Goal: Task Accomplishment & Management: Use online tool/utility

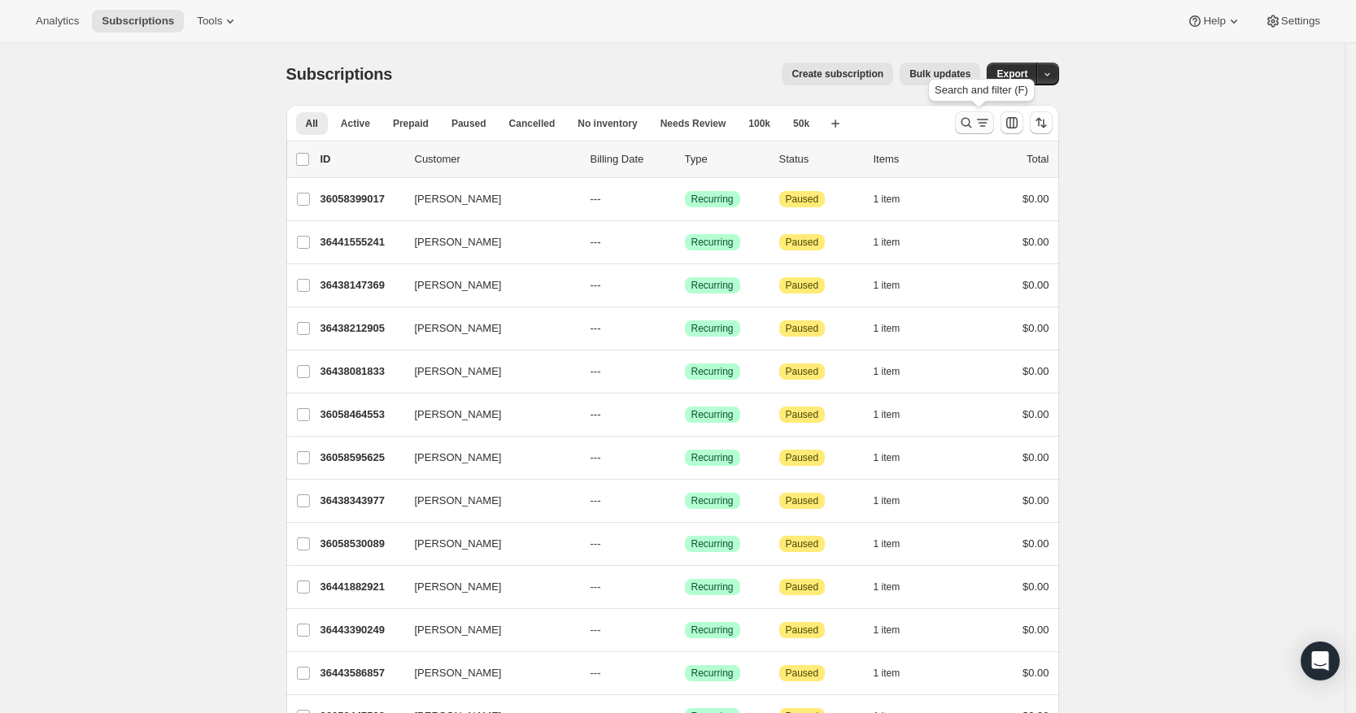
click at [967, 115] on icon "Search and filter results" at bounding box center [966, 123] width 16 height 16
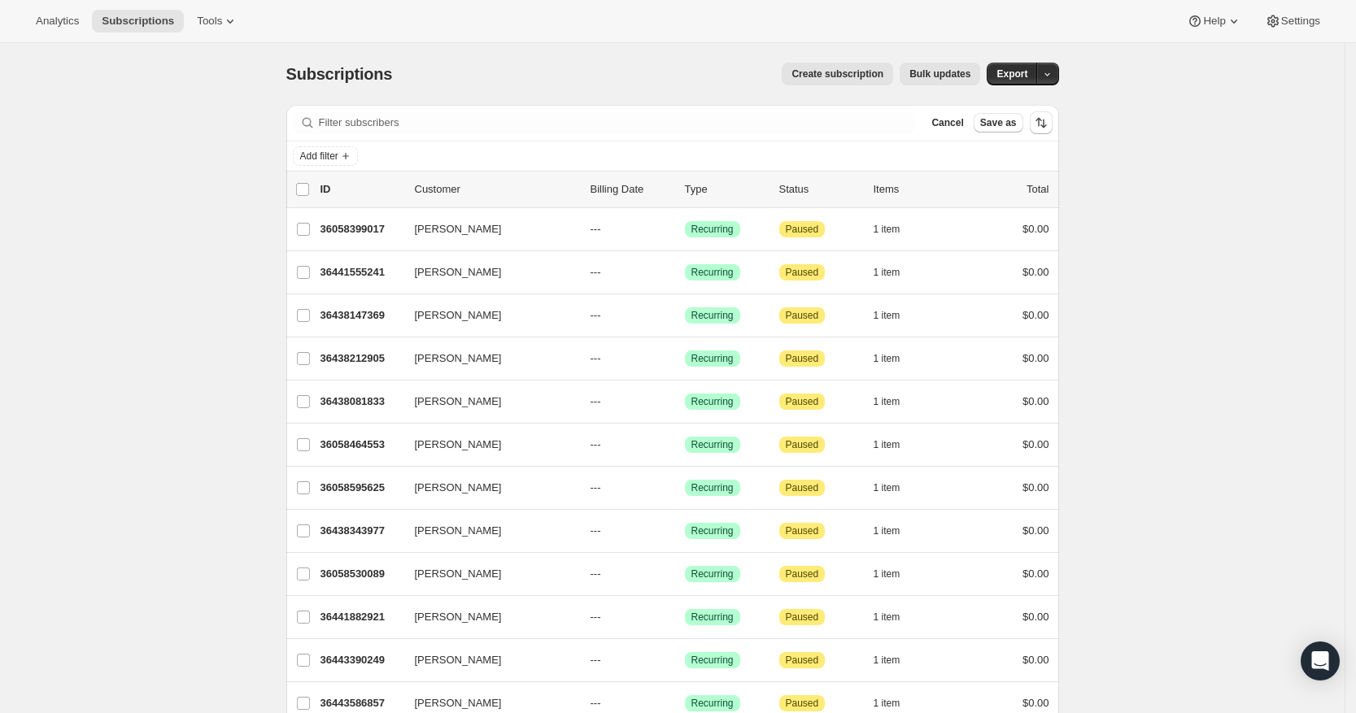
click at [845, 110] on div "Filter subscribers Cancel Save as" at bounding box center [672, 123] width 773 height 36
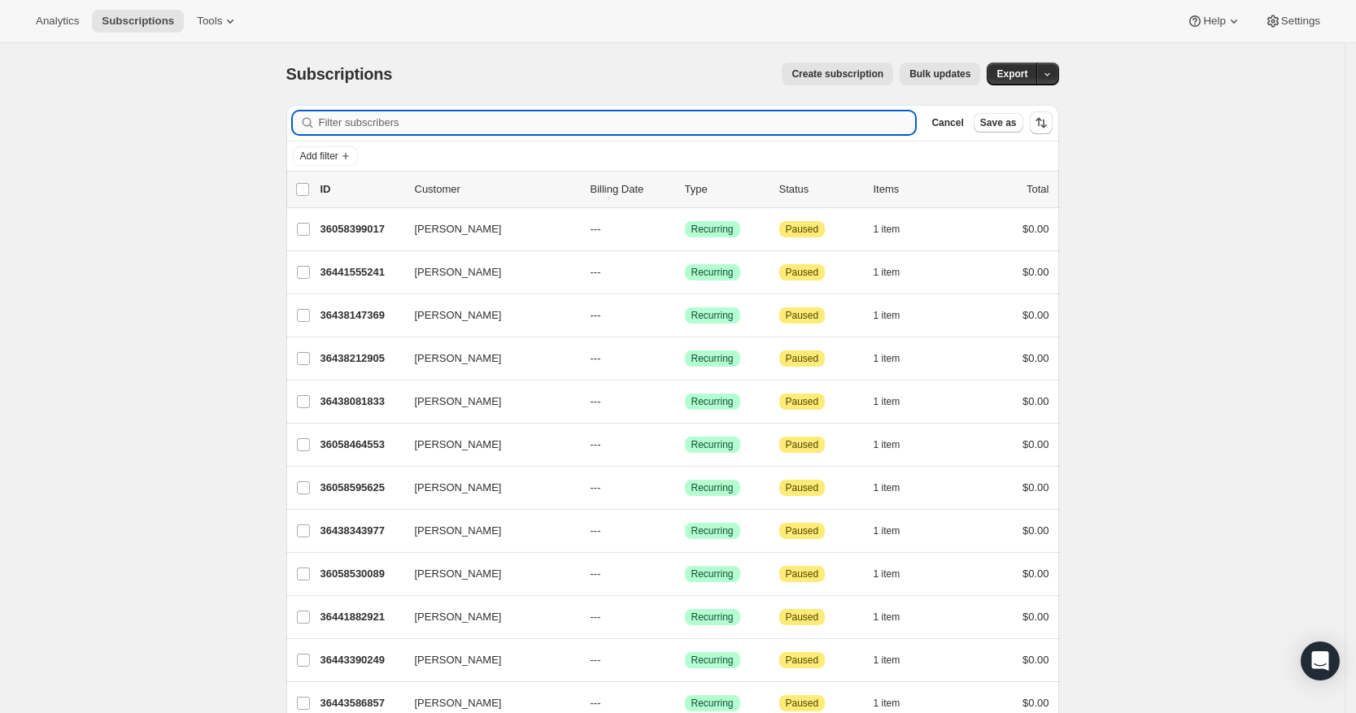
click at [839, 122] on input "Filter subscribers" at bounding box center [617, 122] width 597 height 23
paste input "[PERSON_NAME]"
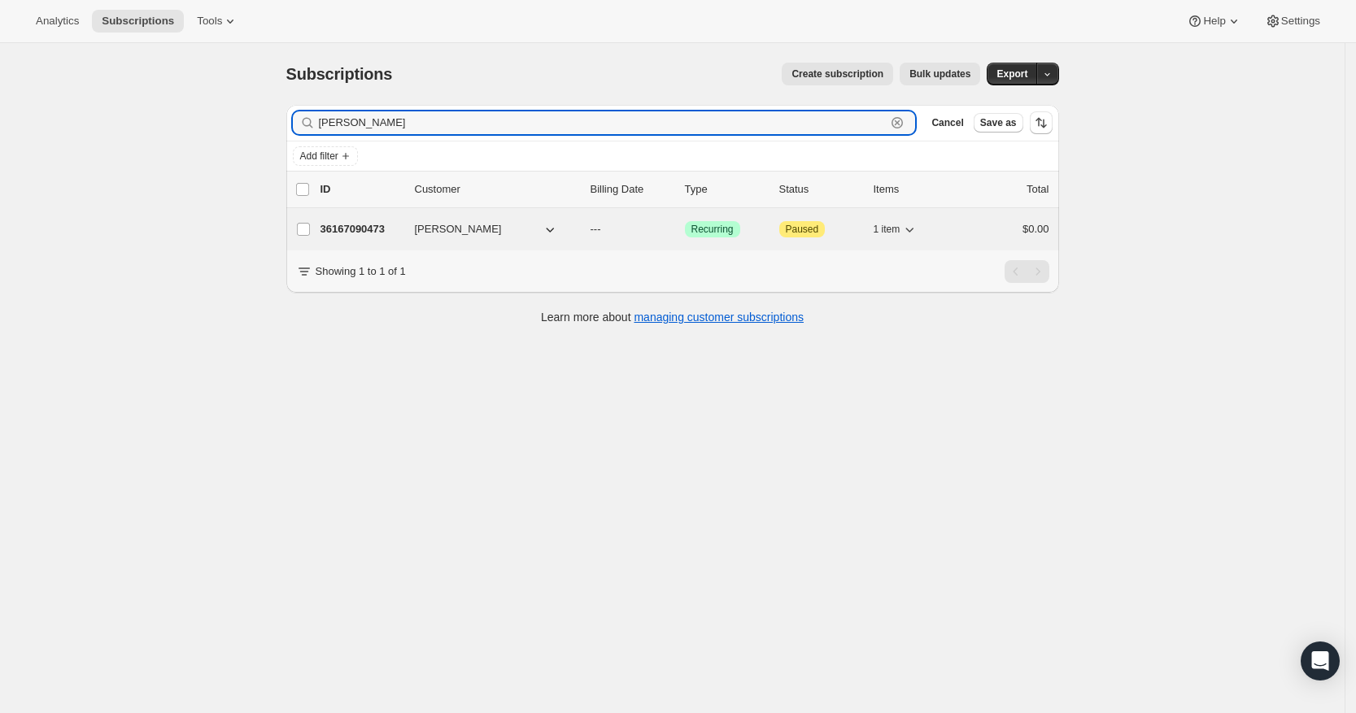
type input "[PERSON_NAME]"
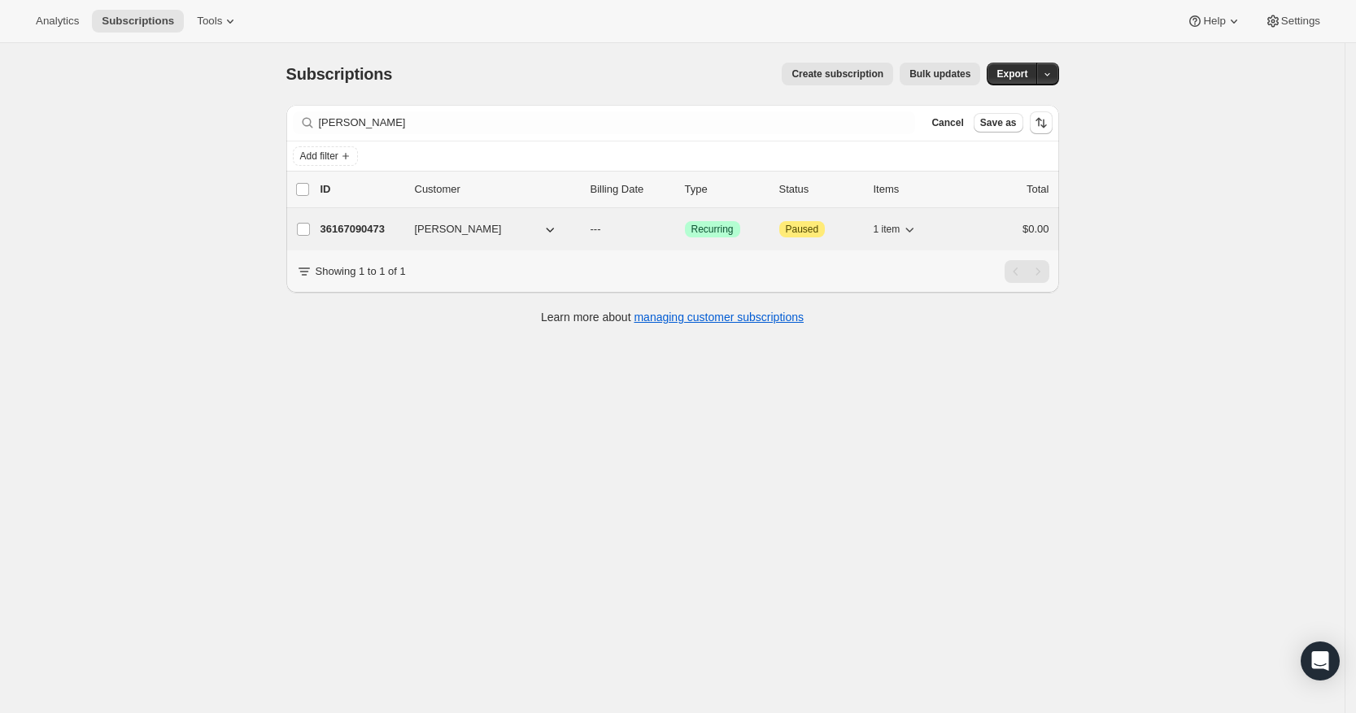
click at [362, 227] on p "36167090473" at bounding box center [361, 229] width 81 height 16
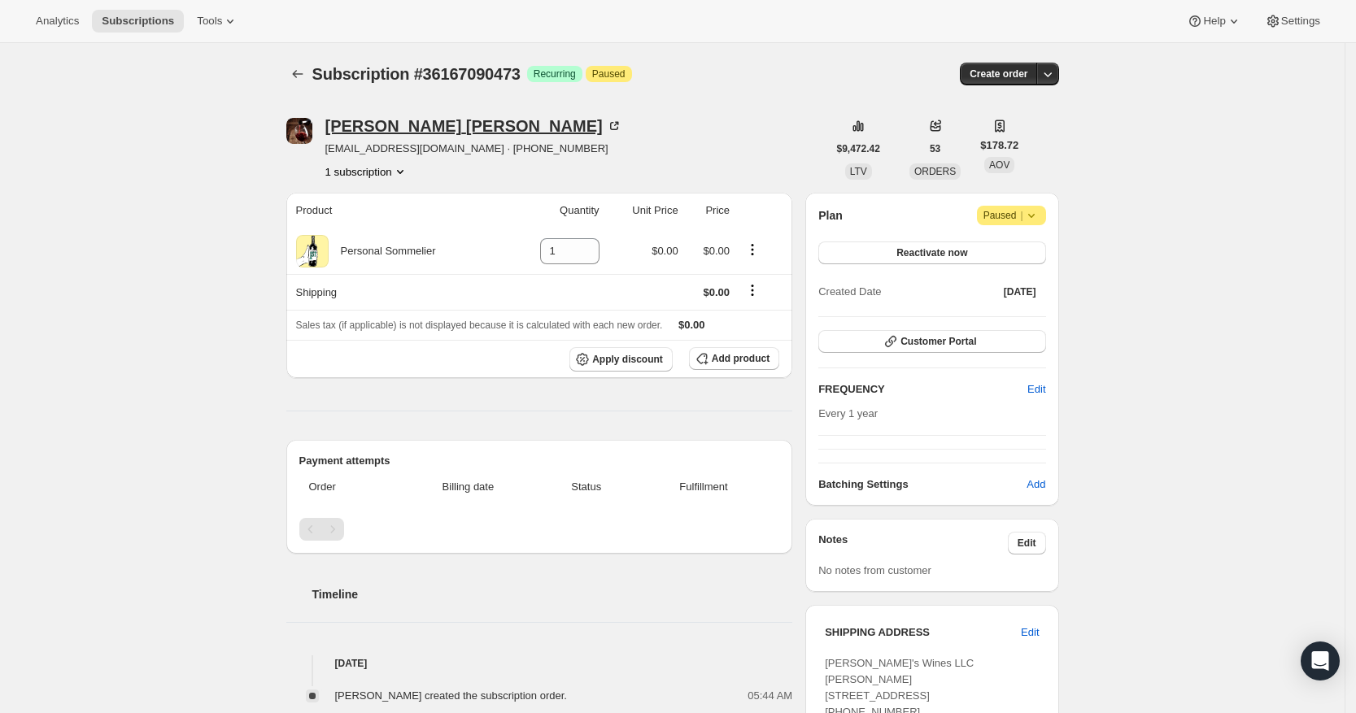
click at [370, 133] on div "[PERSON_NAME]" at bounding box center [473, 126] width 297 height 16
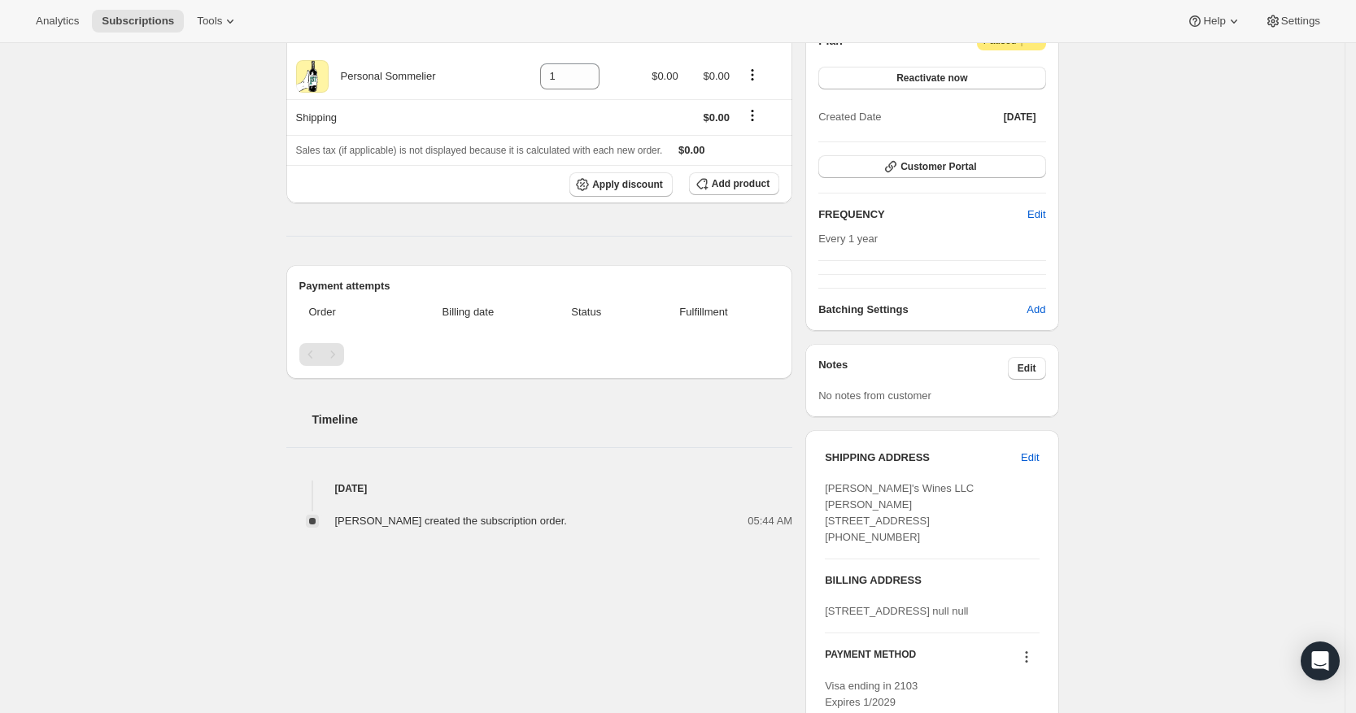
scroll to position [20, 0]
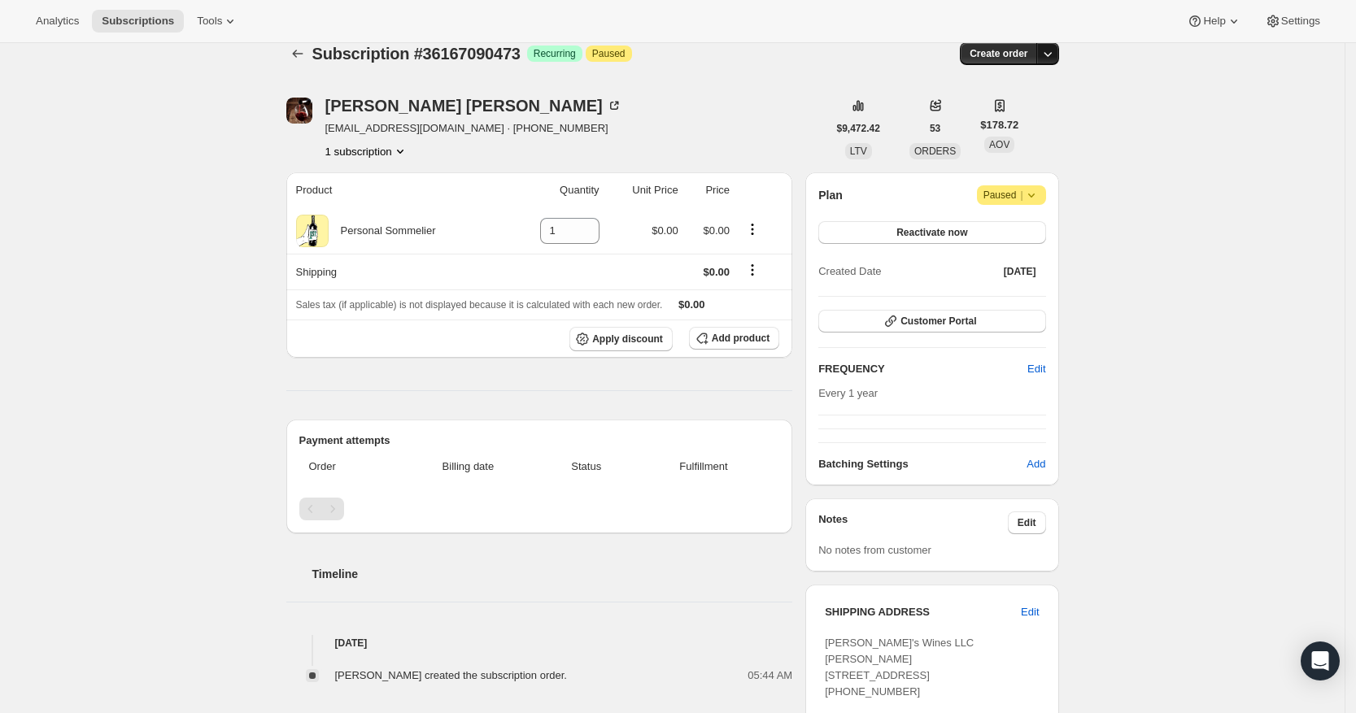
click at [1055, 52] on icon "button" at bounding box center [1048, 54] width 16 height 16
click at [1032, 111] on span "Create custom one-time order" at bounding box center [984, 115] width 141 height 12
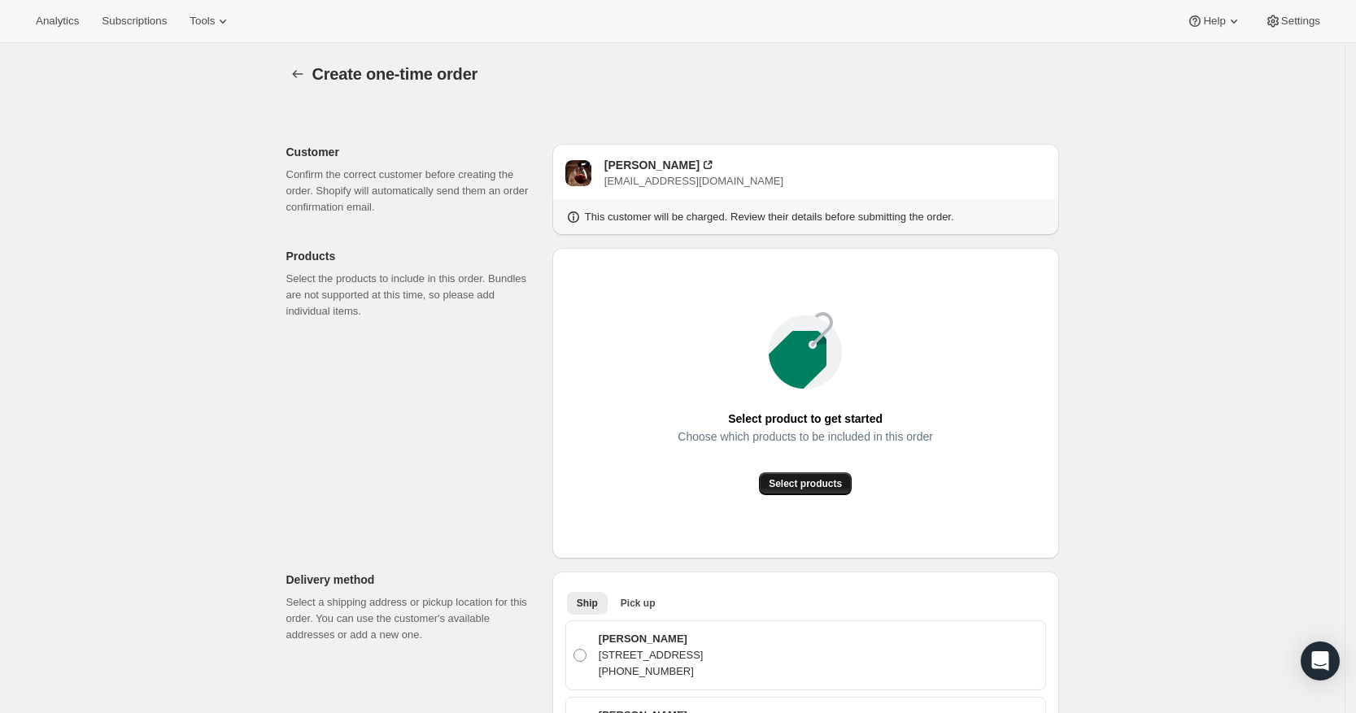
click at [814, 486] on span "Select products" at bounding box center [805, 484] width 73 height 13
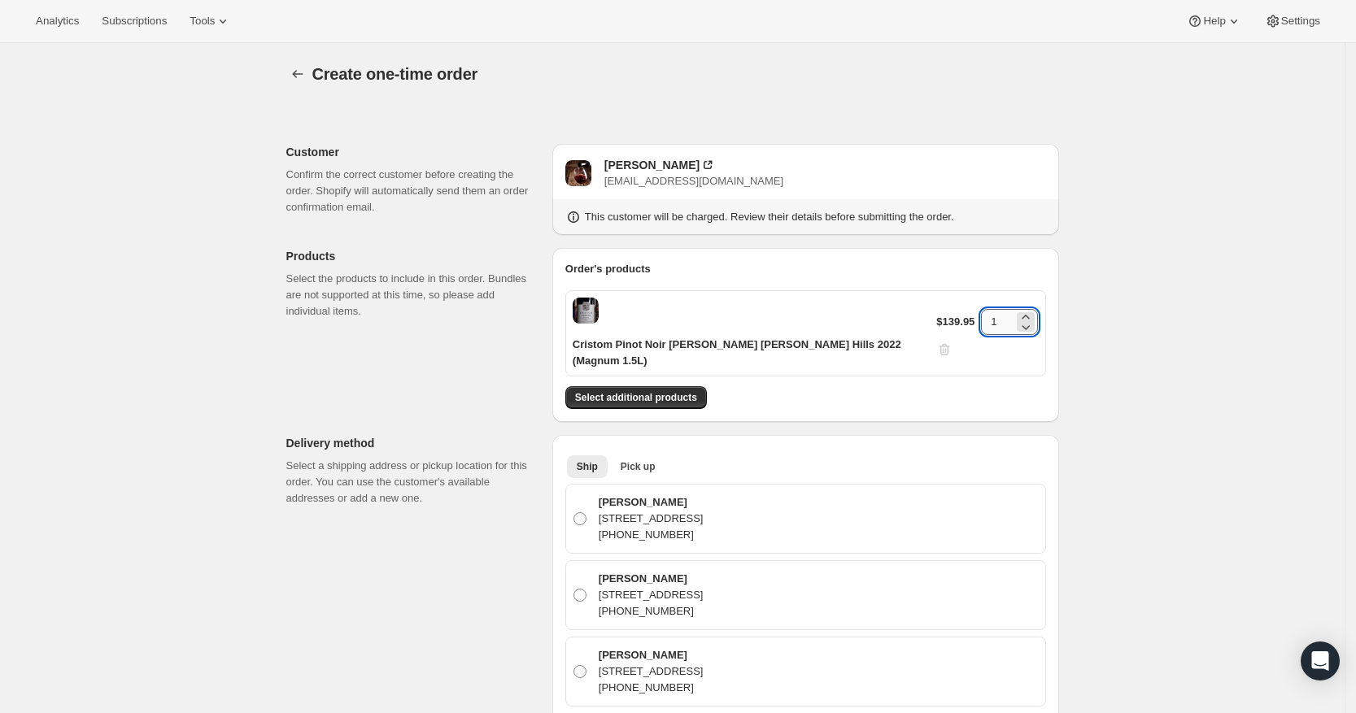
click at [990, 328] on input "1" at bounding box center [997, 322] width 33 height 26
type input "3"
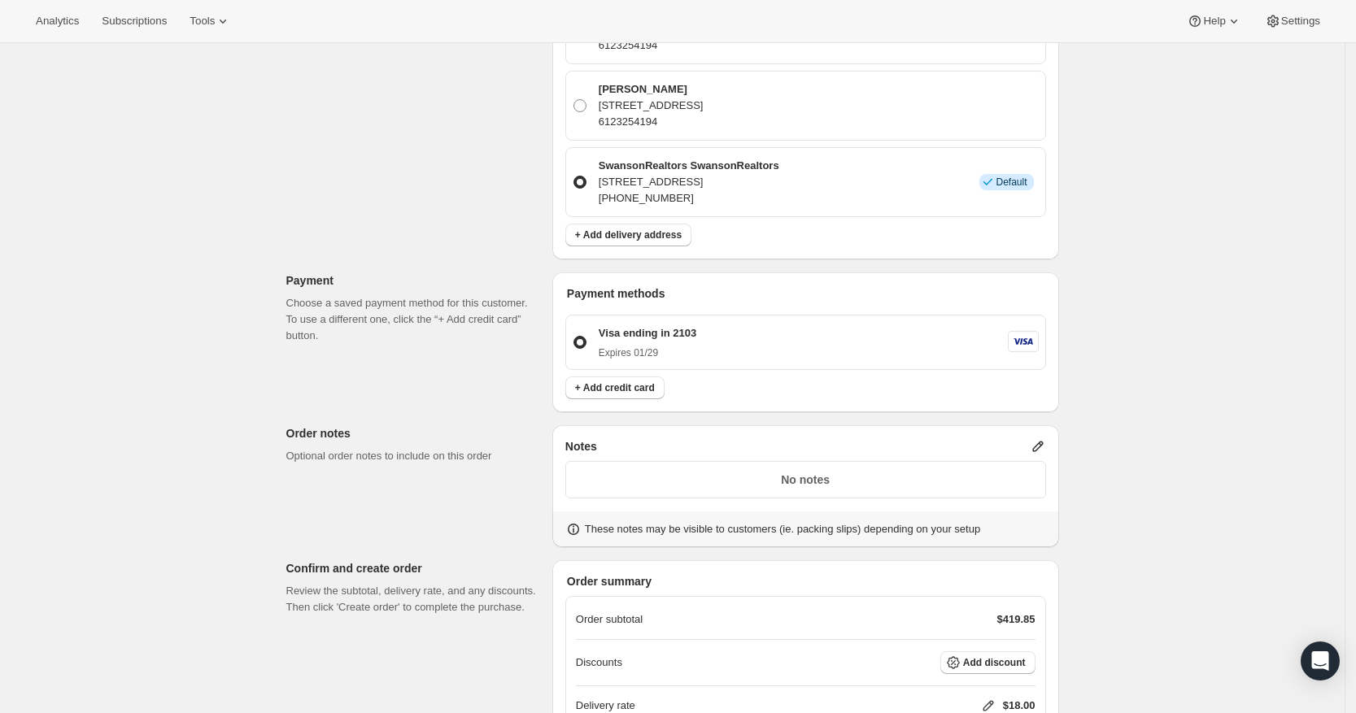
scroll to position [963, 0]
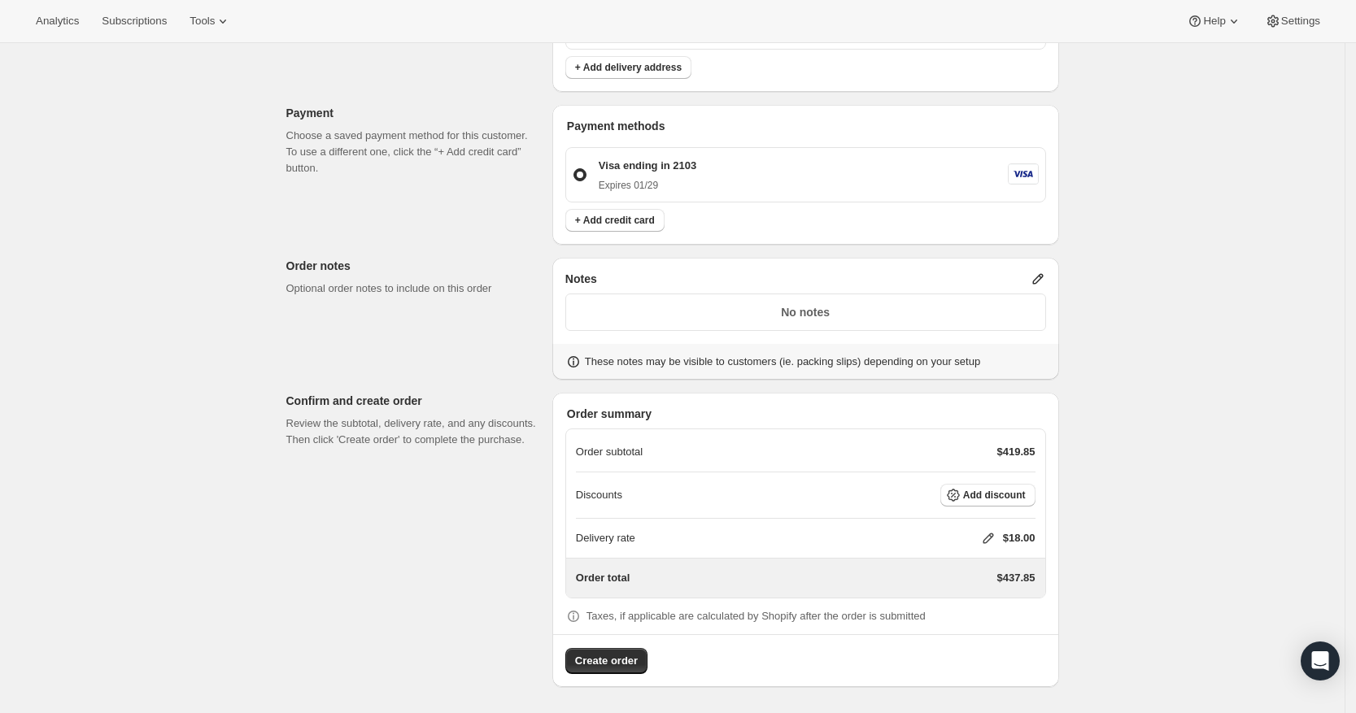
click at [994, 541] on icon at bounding box center [988, 538] width 16 height 16
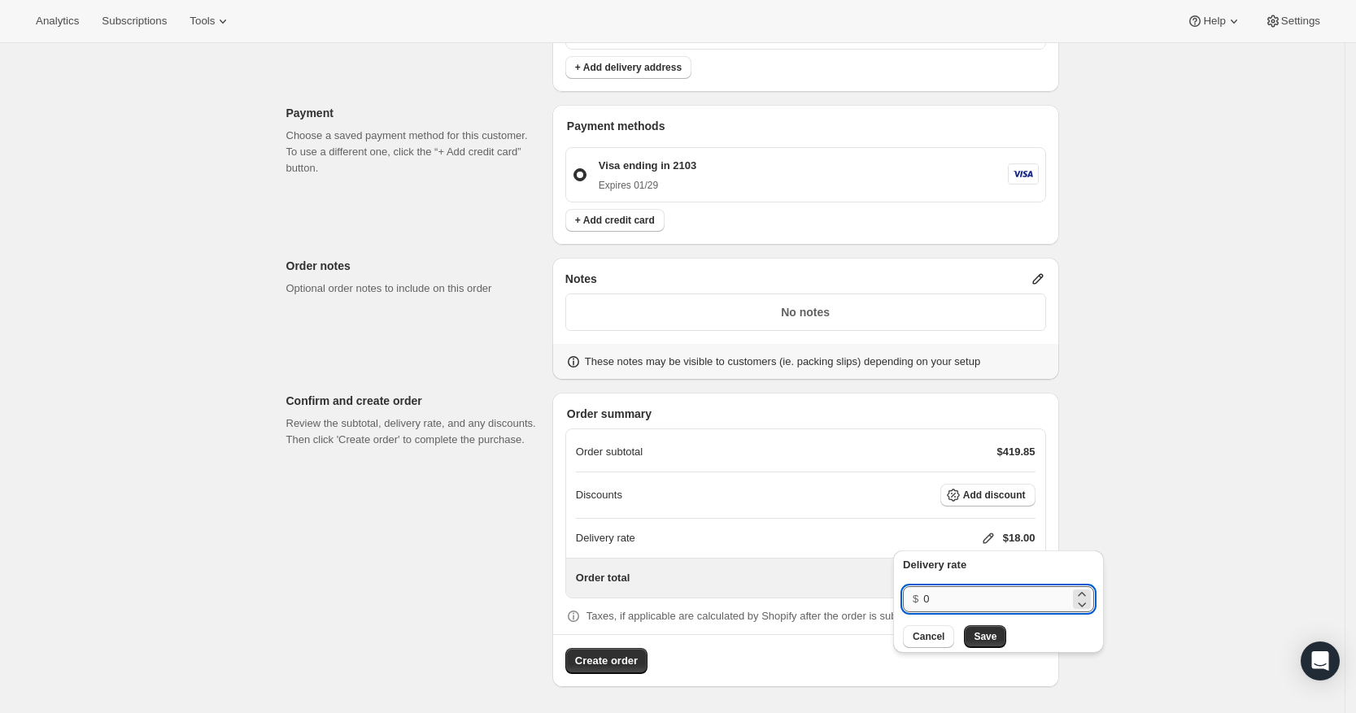
click at [989, 597] on input "0" at bounding box center [996, 600] width 146 height 26
type input "0"
click at [984, 639] on span "Save" at bounding box center [985, 637] width 23 height 13
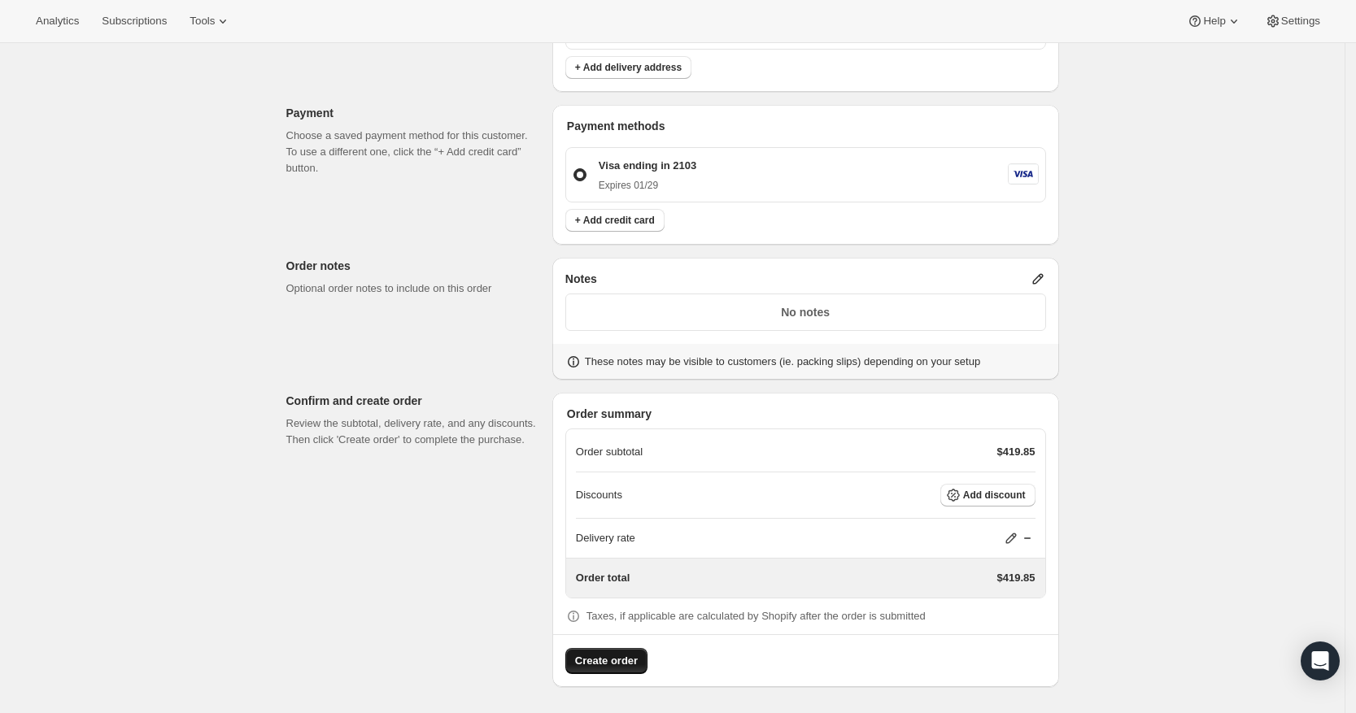
click at [626, 661] on span "Create order" at bounding box center [606, 661] width 63 height 16
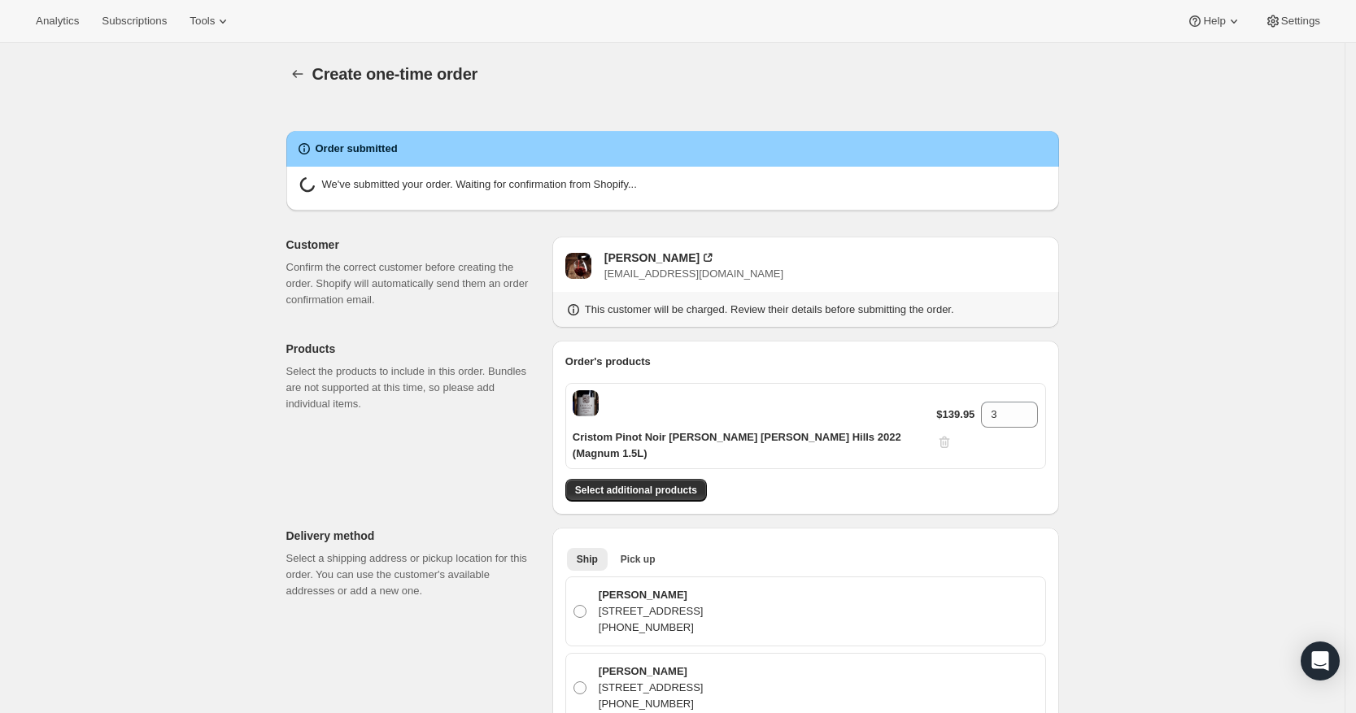
radio input "true"
